Goal: Information Seeking & Learning: Check status

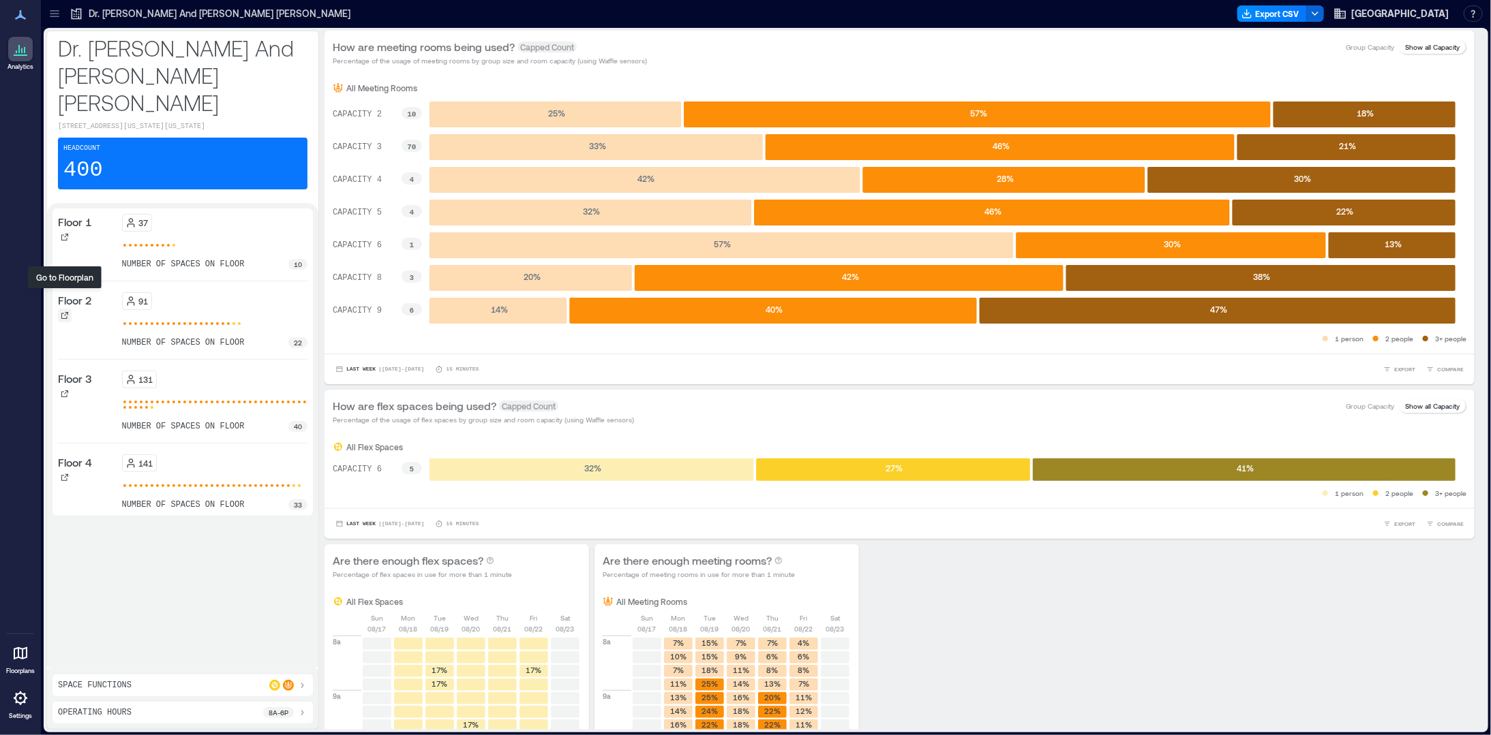
click at [66, 312] on icon at bounding box center [64, 315] width 7 height 7
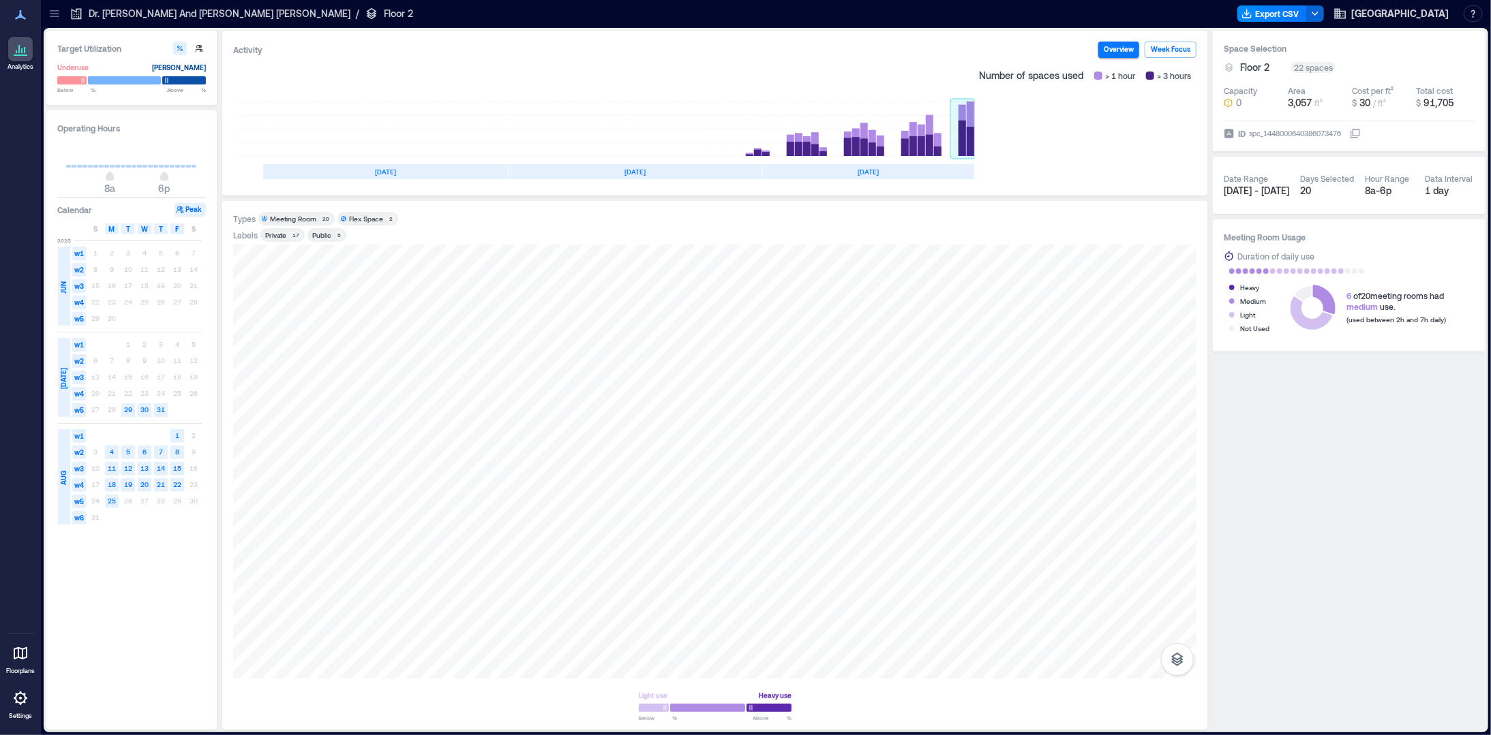
click at [965, 134] on rect at bounding box center [962, 129] width 25 height 55
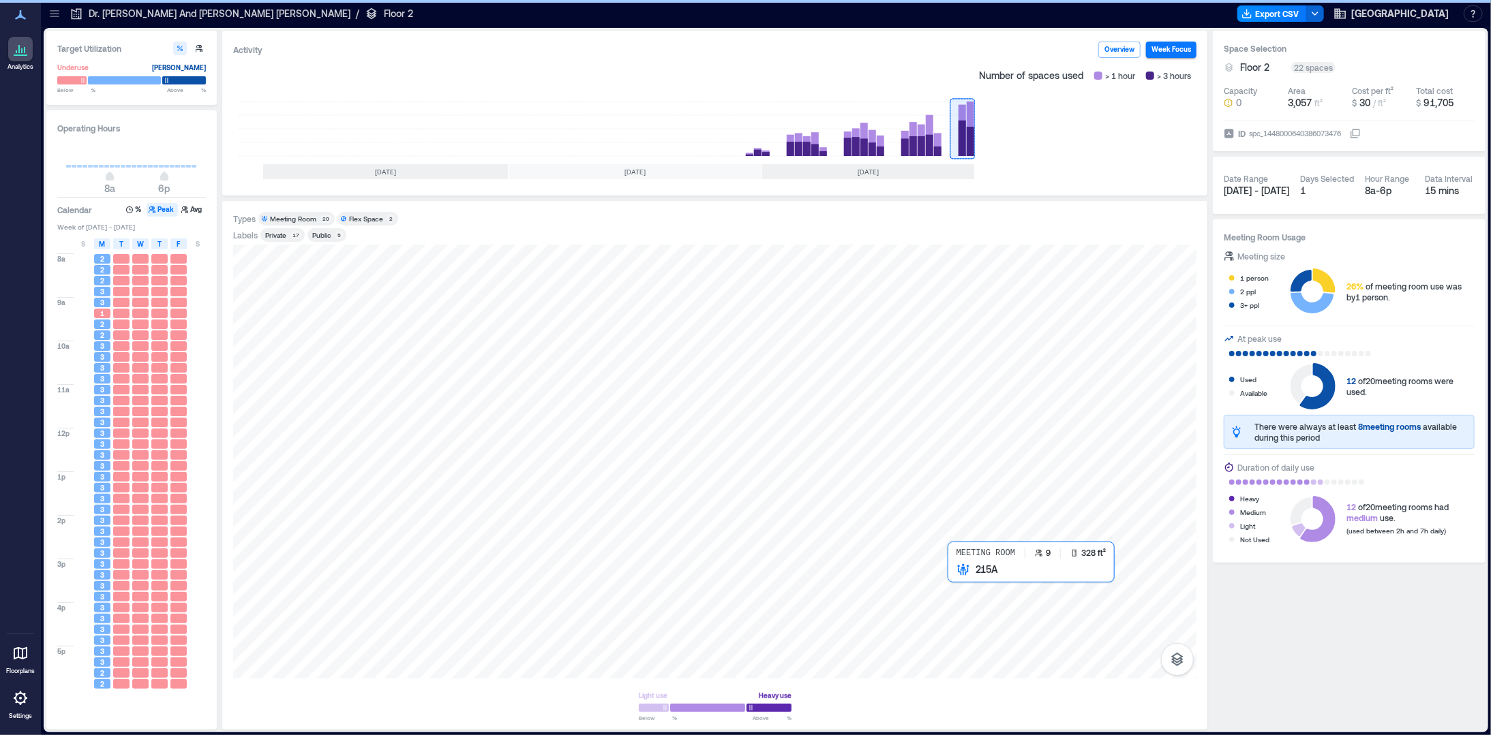
click at [986, 588] on div at bounding box center [714, 462] width 963 height 434
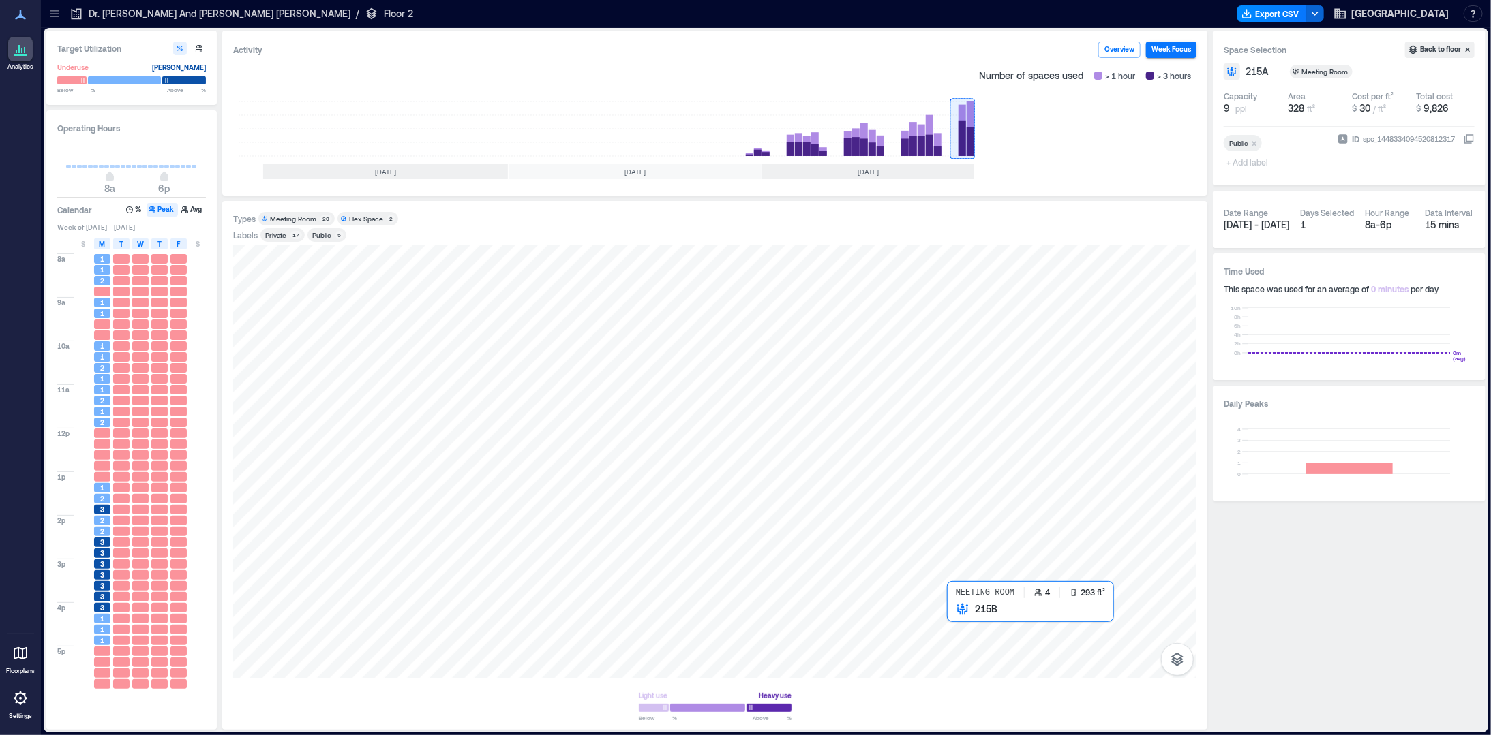
click at [982, 620] on div at bounding box center [714, 462] width 963 height 434
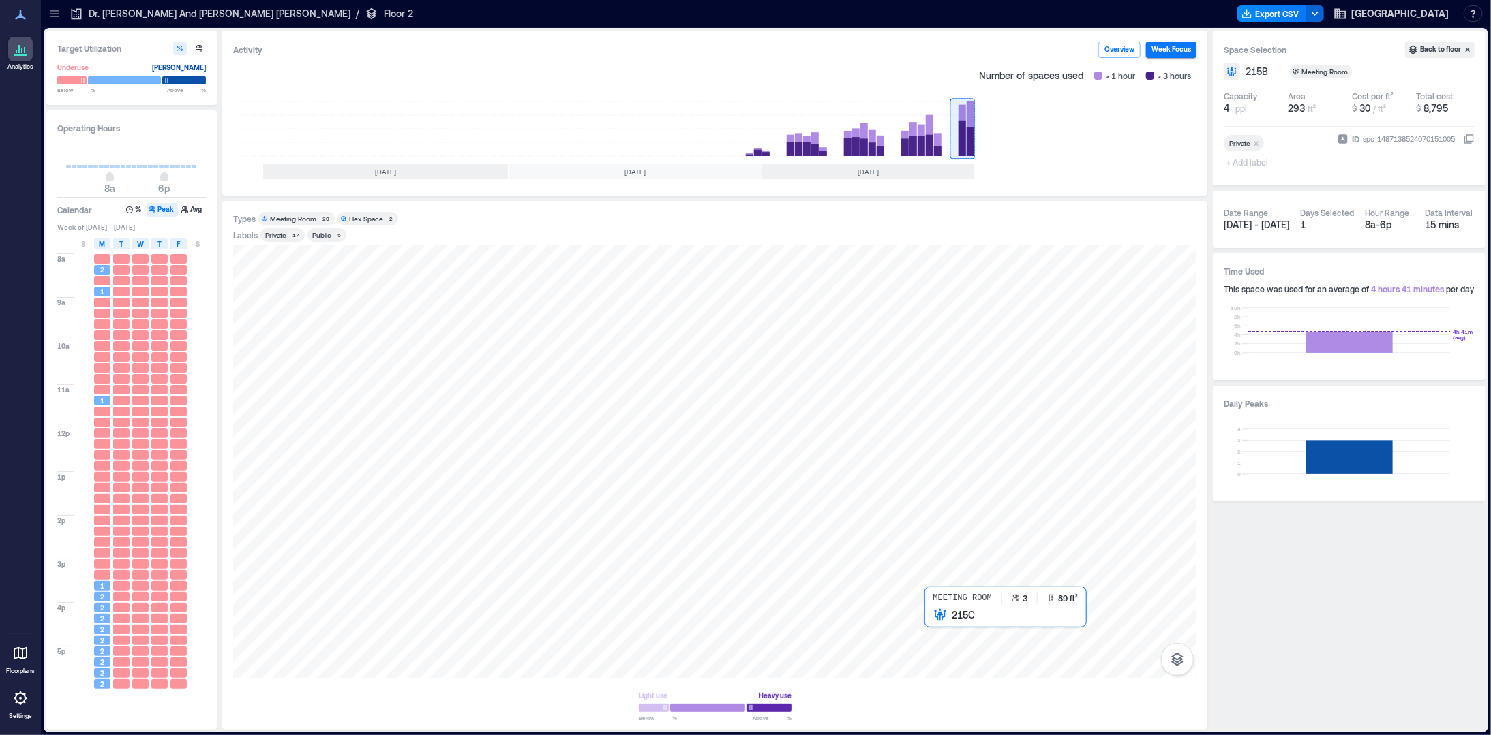
click at [935, 619] on div at bounding box center [714, 462] width 963 height 434
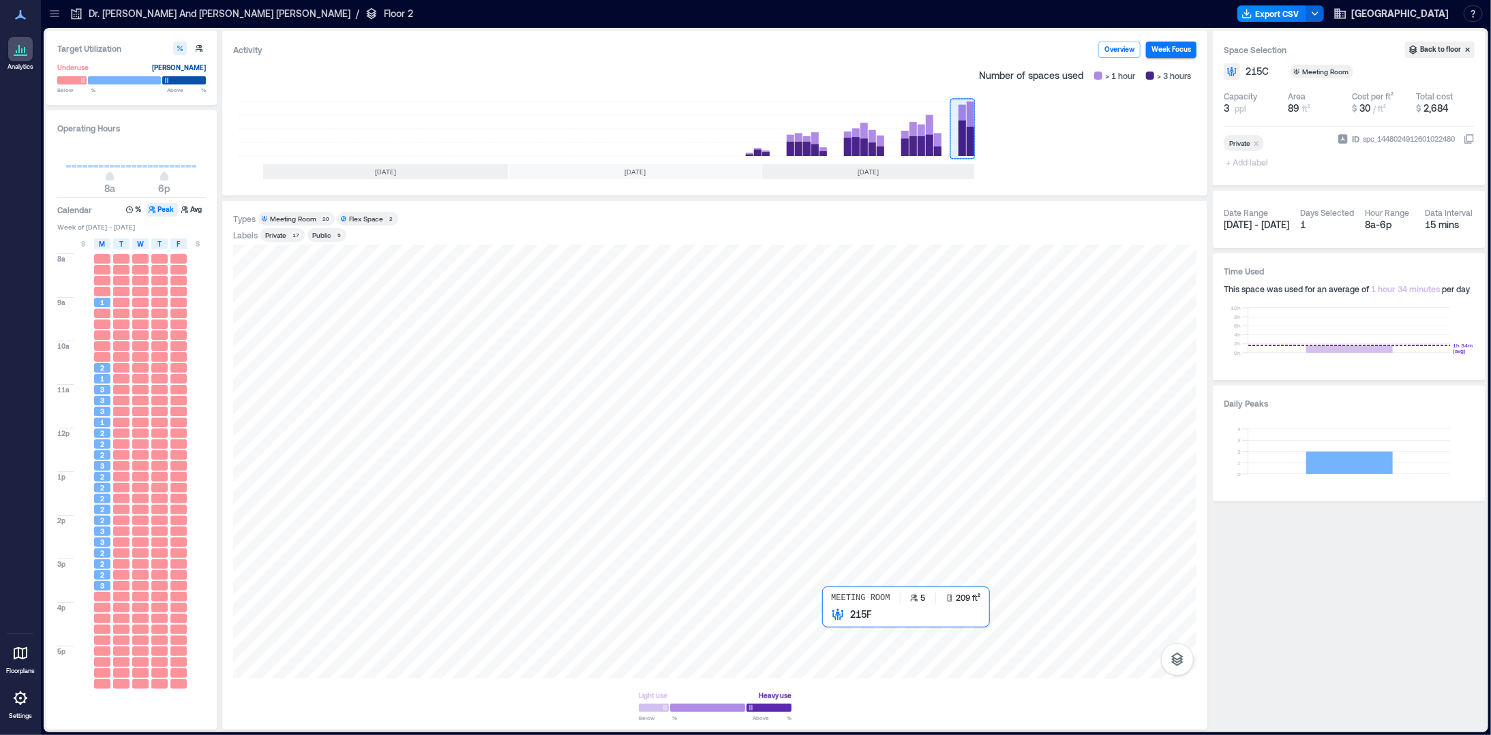
click at [857, 627] on div at bounding box center [714, 462] width 963 height 434
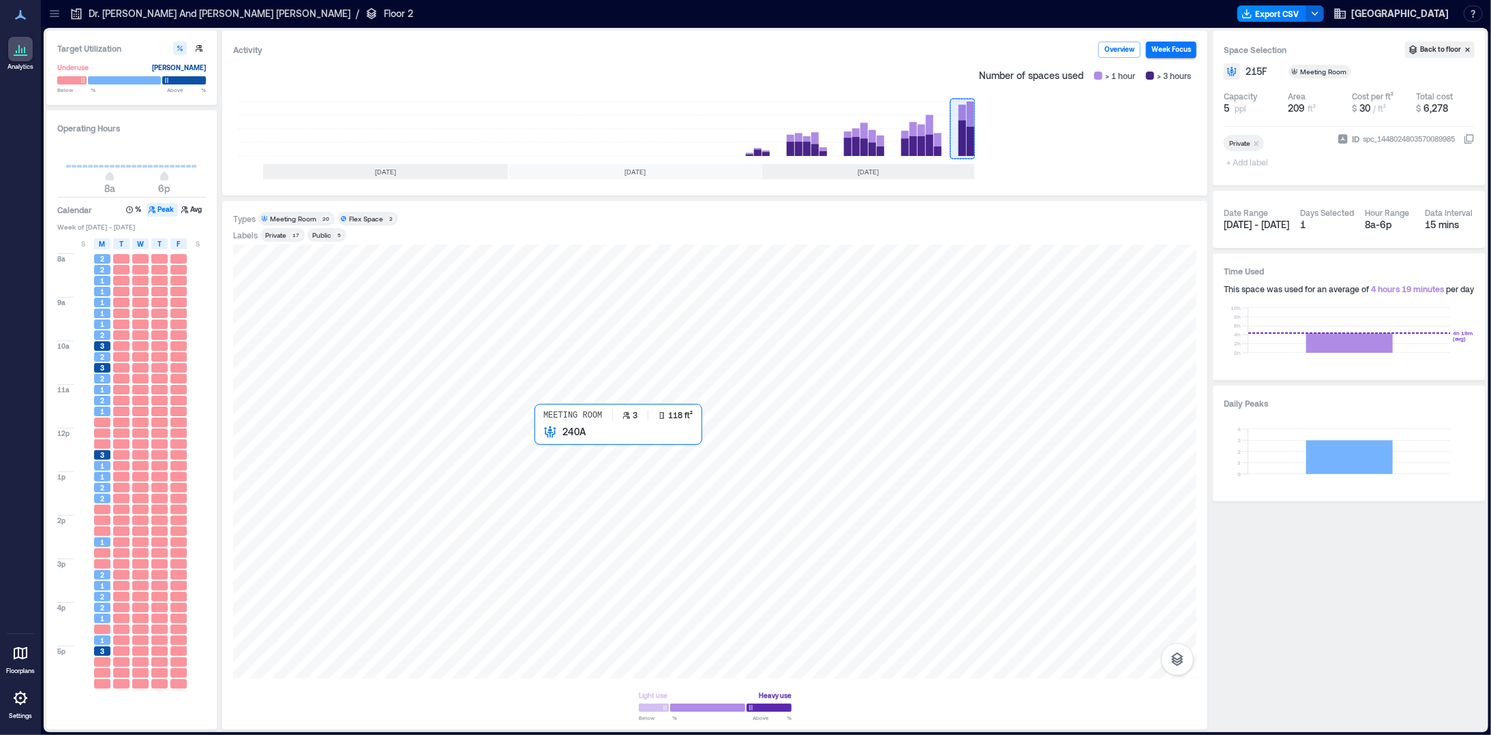
click at [544, 444] on div at bounding box center [714, 462] width 963 height 434
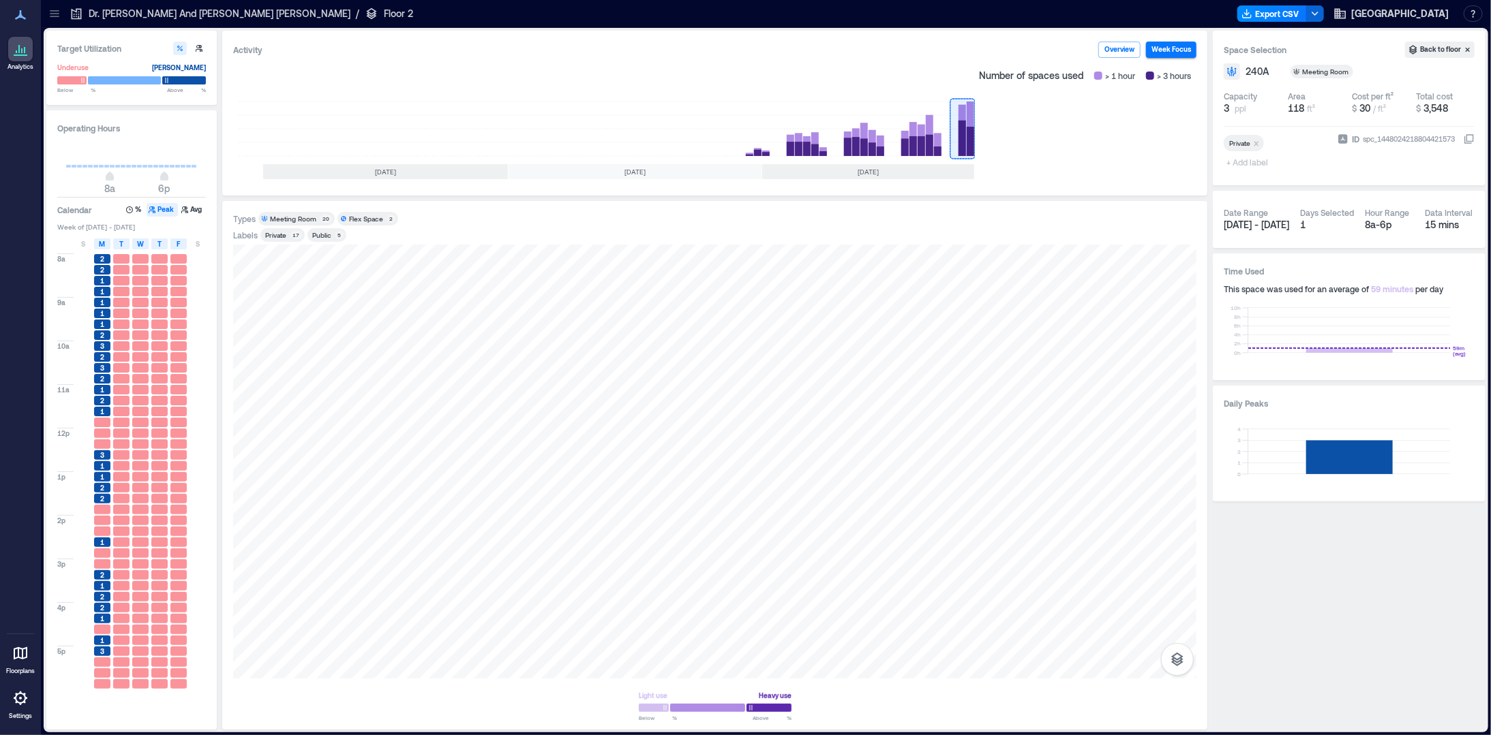
click at [281, 233] on div "Private" at bounding box center [275, 235] width 21 height 10
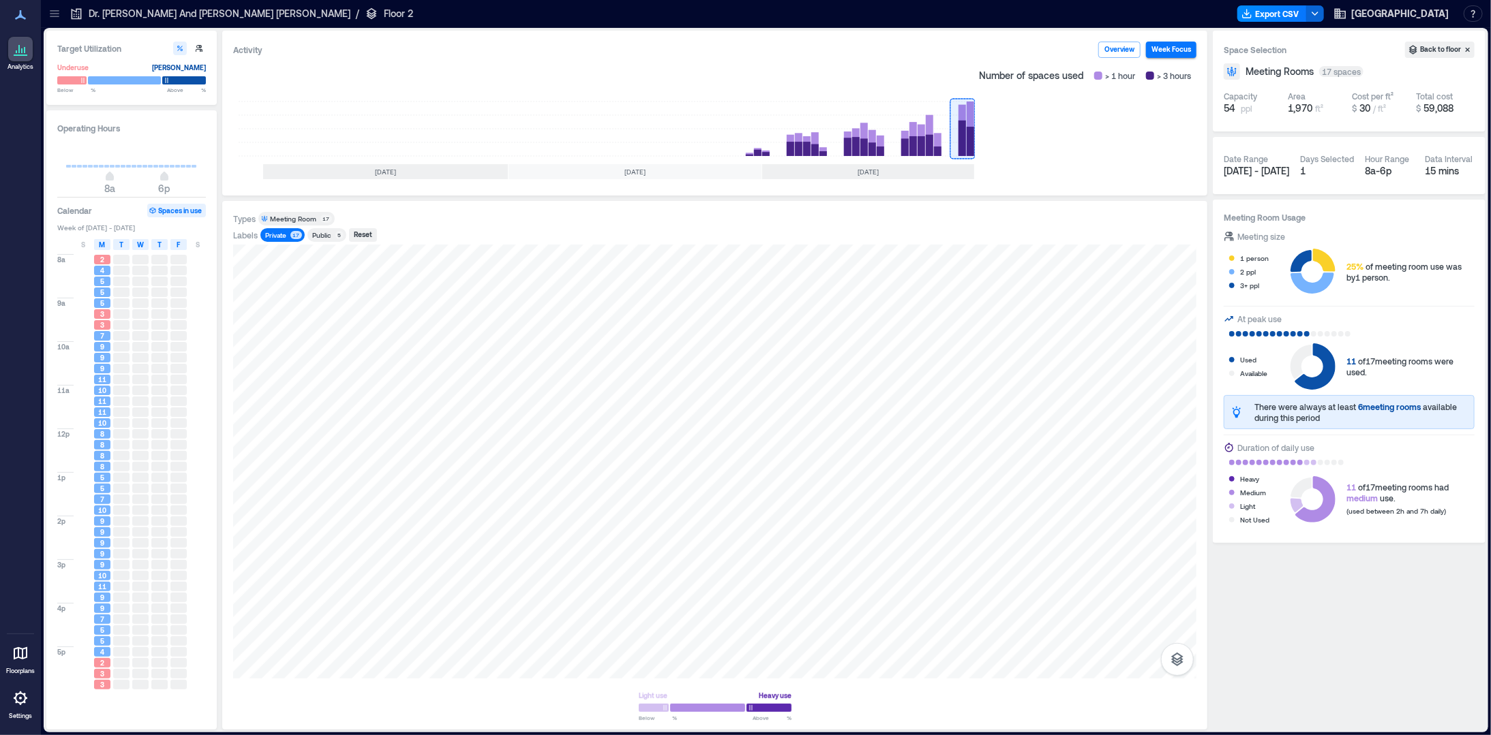
click at [272, 230] on div "Private" at bounding box center [275, 235] width 21 height 10
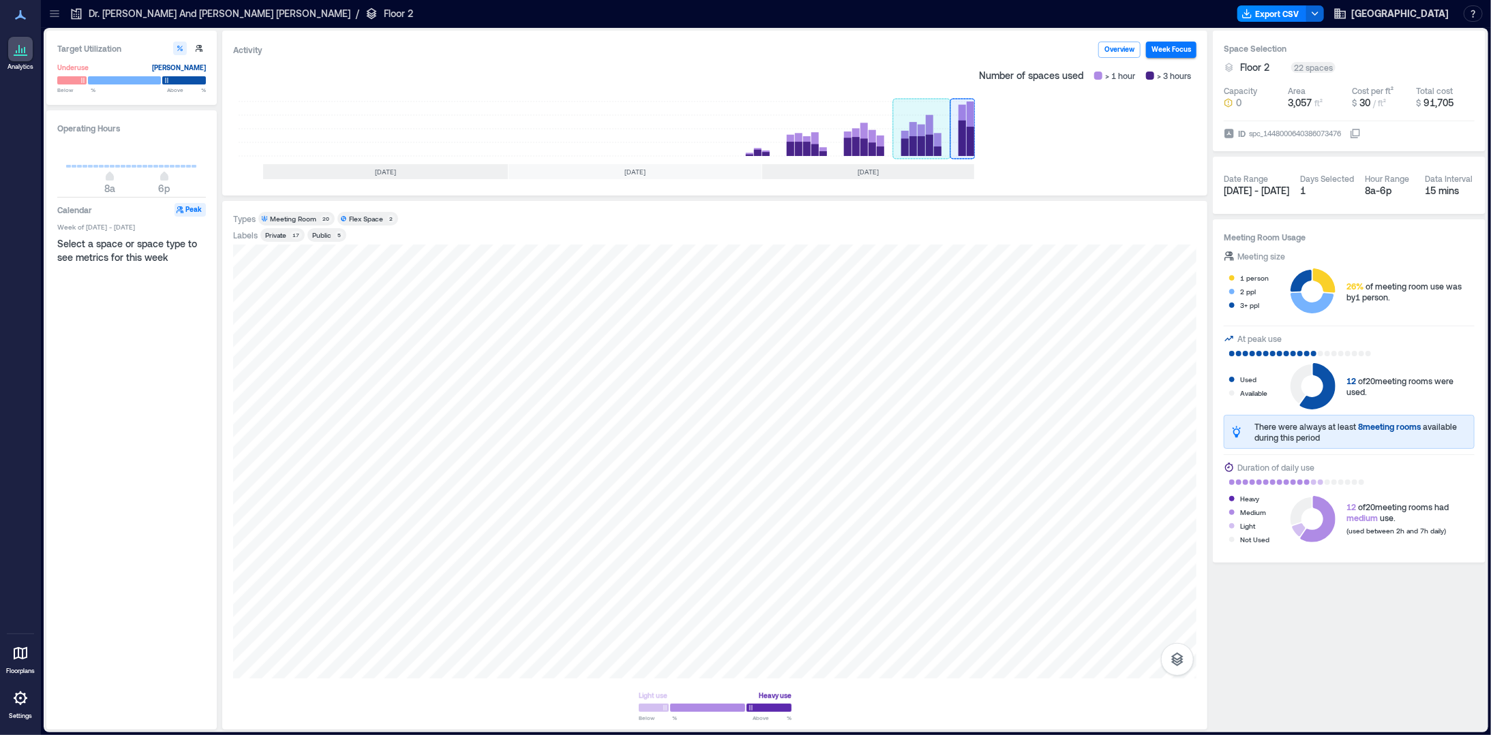
click at [920, 136] on rect at bounding box center [921, 129] width 57 height 55
click at [152, 14] on p "Dr. [PERSON_NAME] And [PERSON_NAME] [PERSON_NAME]" at bounding box center [220, 14] width 262 height 14
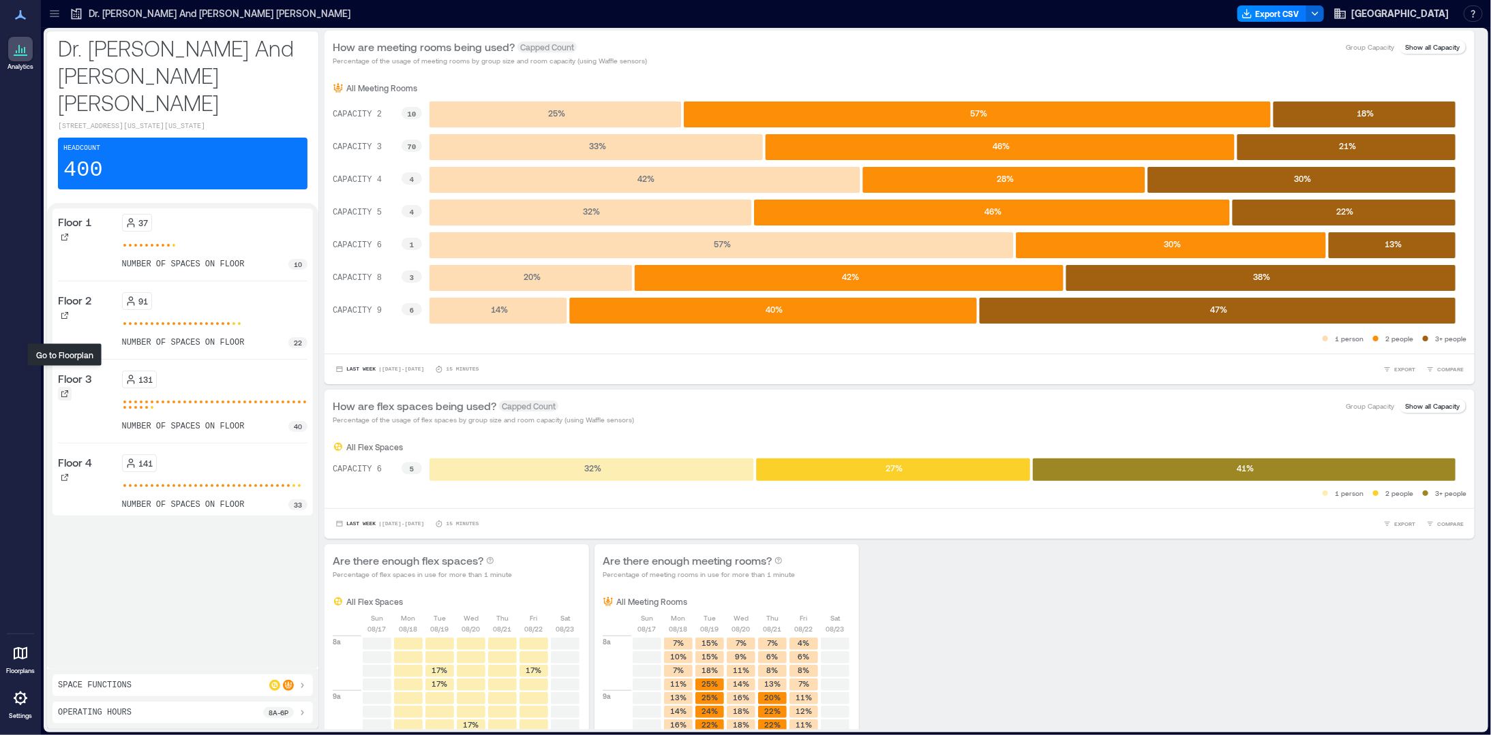
click at [70, 387] on div at bounding box center [65, 394] width 14 height 14
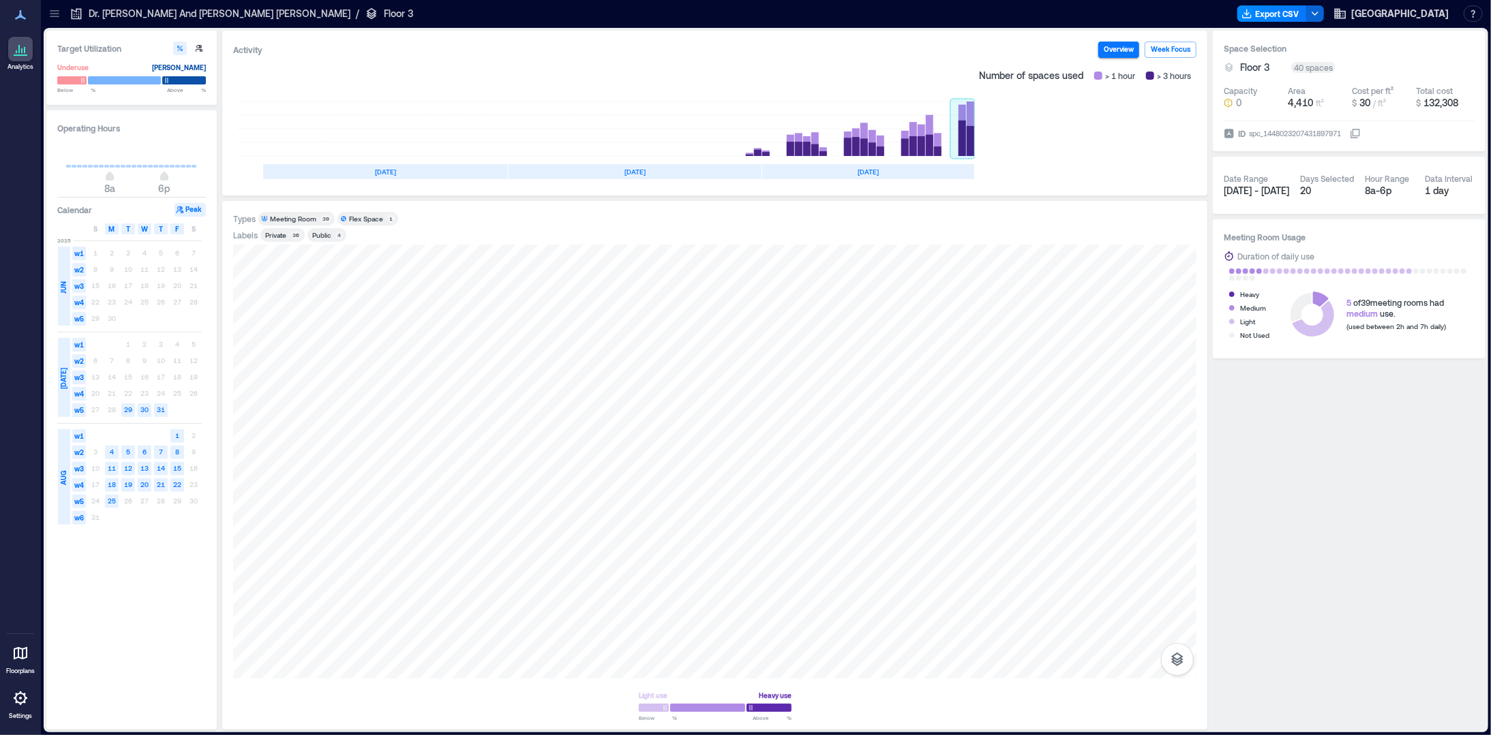
click at [968, 133] on rect at bounding box center [962, 129] width 25 height 55
